Goal: Task Accomplishment & Management: Manage account settings

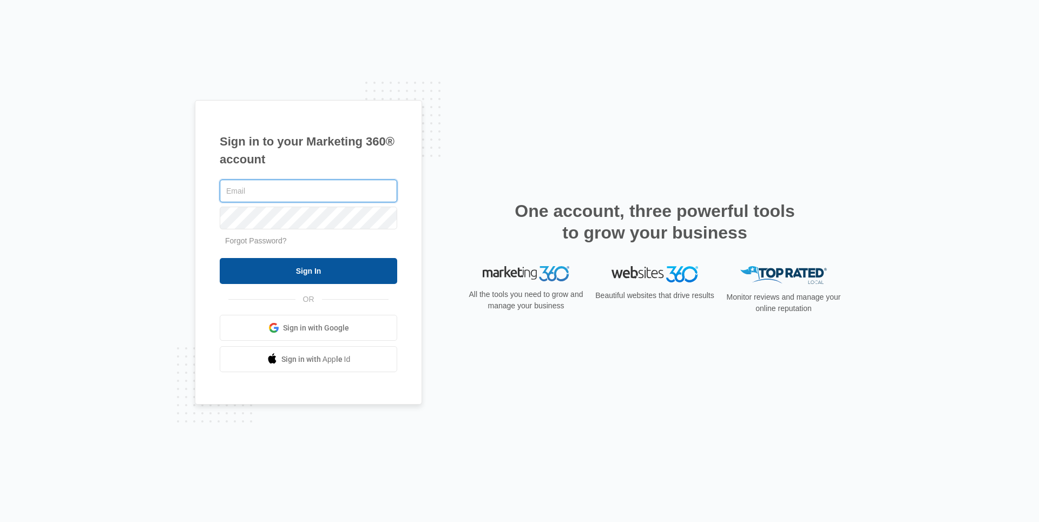
type input "[EMAIL_ADDRESS][DOMAIN_NAME]"
click at [319, 274] on input "Sign In" at bounding box center [309, 271] width 178 height 26
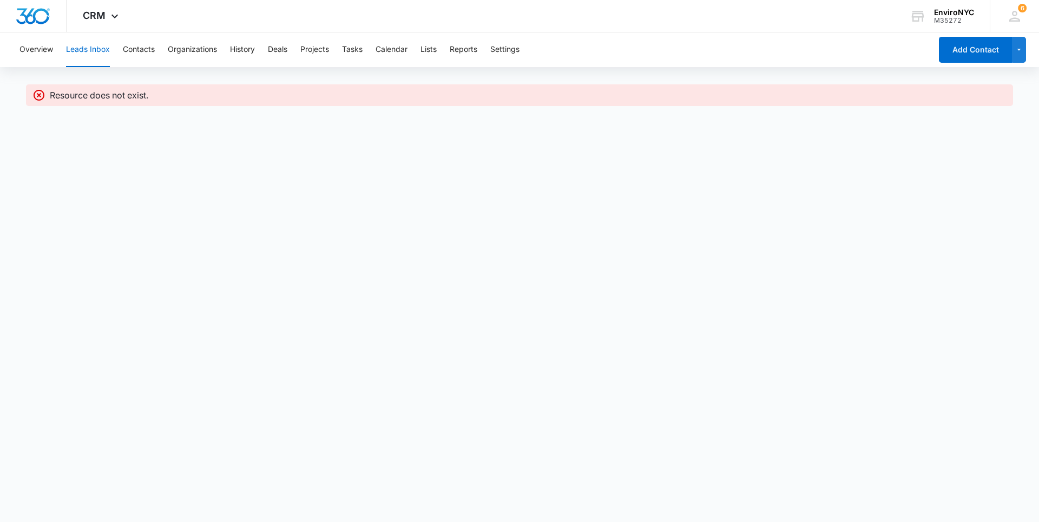
click at [104, 45] on button "Leads Inbox" at bounding box center [88, 49] width 44 height 35
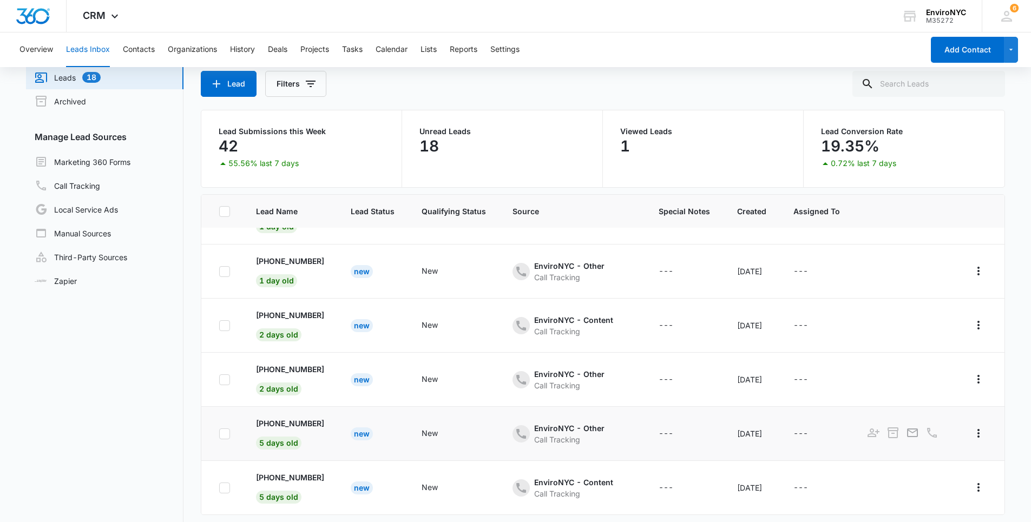
scroll to position [83, 0]
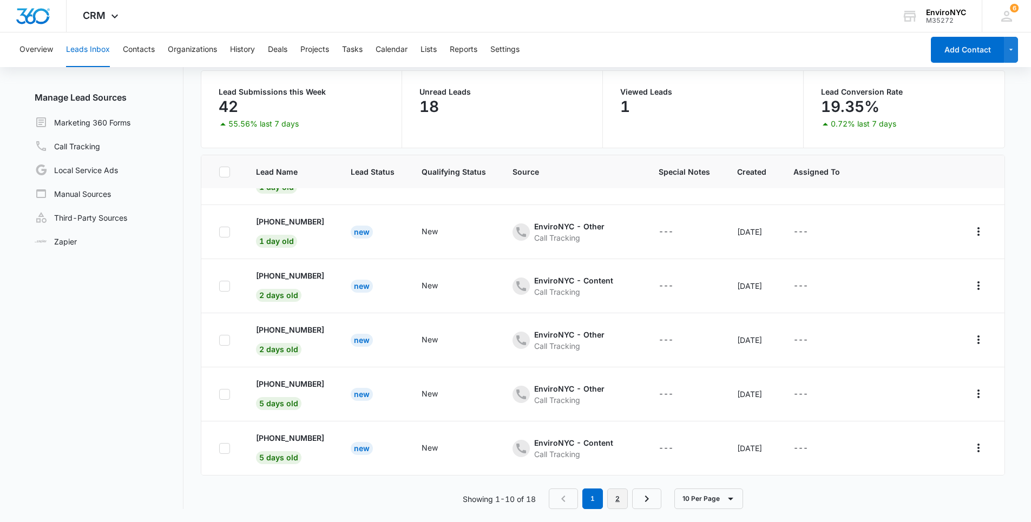
click at [624, 498] on link "2" at bounding box center [617, 499] width 21 height 21
